Goal: Use online tool/utility: Utilize a website feature to perform a specific function

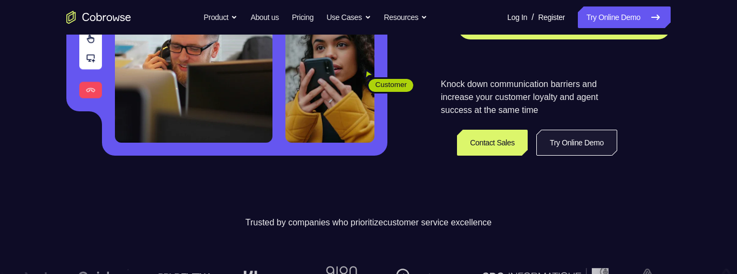
click at [583, 140] on link "Try Online Demo" at bounding box center [577, 143] width 81 height 26
click at [580, 135] on link "Try Online Demo" at bounding box center [577, 143] width 81 height 26
click at [577, 135] on link "Try Online Demo" at bounding box center [577, 143] width 81 height 26
click at [576, 133] on link "Try Online Demo" at bounding box center [577, 143] width 81 height 26
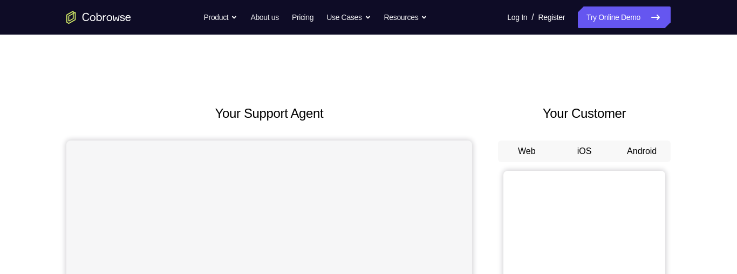
click at [640, 150] on button "Android" at bounding box center [642, 151] width 58 height 22
click at [654, 140] on button "Android" at bounding box center [642, 151] width 58 height 22
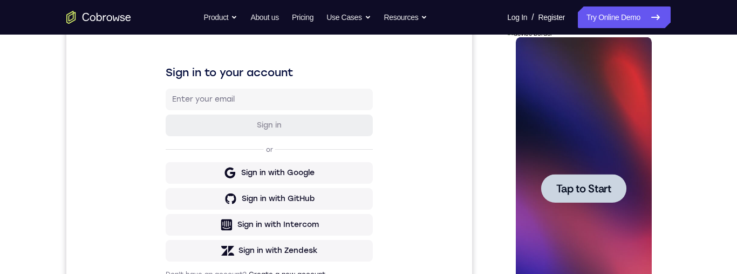
click at [611, 192] on span "Tap to Start" at bounding box center [583, 188] width 55 height 11
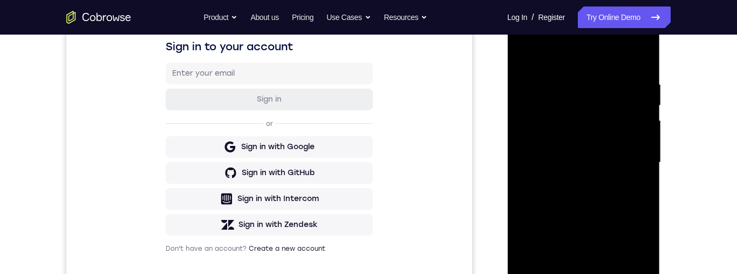
scroll to position [287, 0]
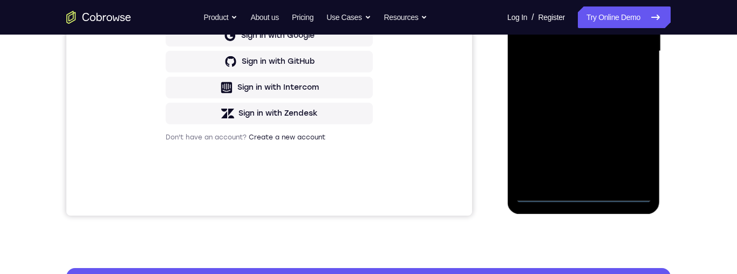
click at [595, 200] on div at bounding box center [584, 51] width 136 height 302
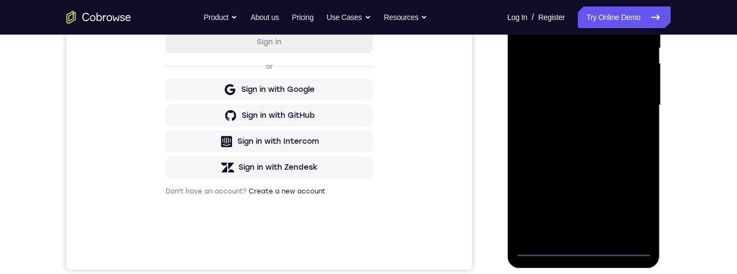
scroll to position [215, 0]
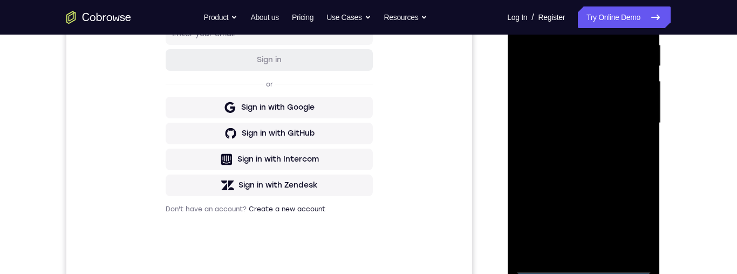
click at [636, 225] on div at bounding box center [584, 123] width 136 height 302
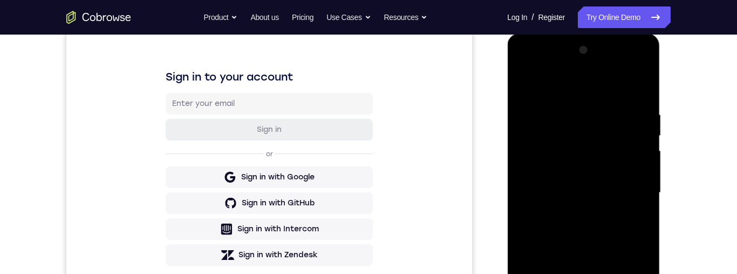
scroll to position [109, 0]
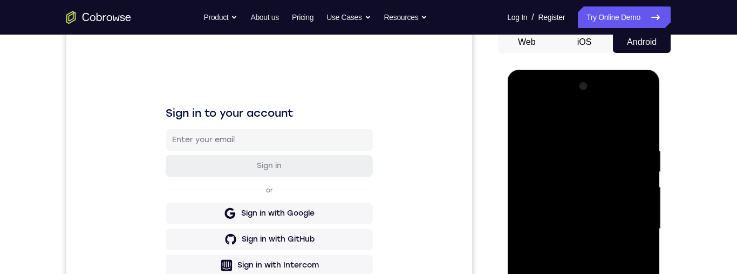
click at [535, 106] on div at bounding box center [584, 229] width 136 height 302
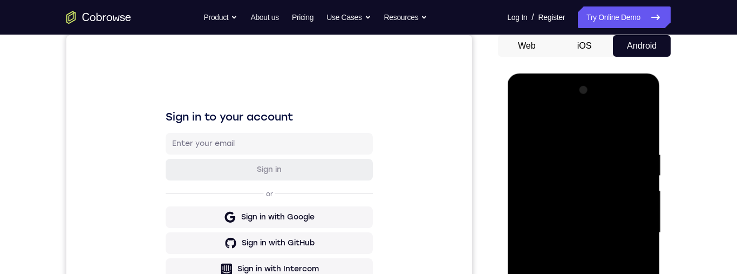
click at [589, 173] on div at bounding box center [584, 233] width 136 height 302
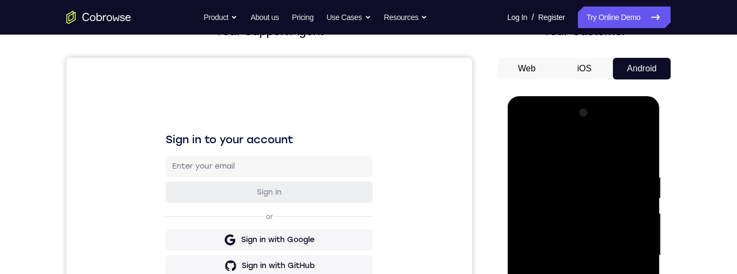
scroll to position [155, 0]
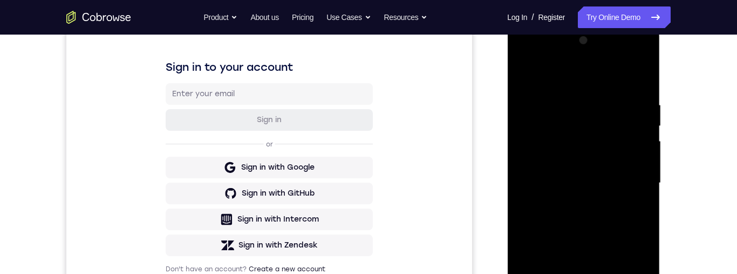
click at [629, 184] on div at bounding box center [584, 183] width 136 height 302
